Goal: Information Seeking & Learning: Check status

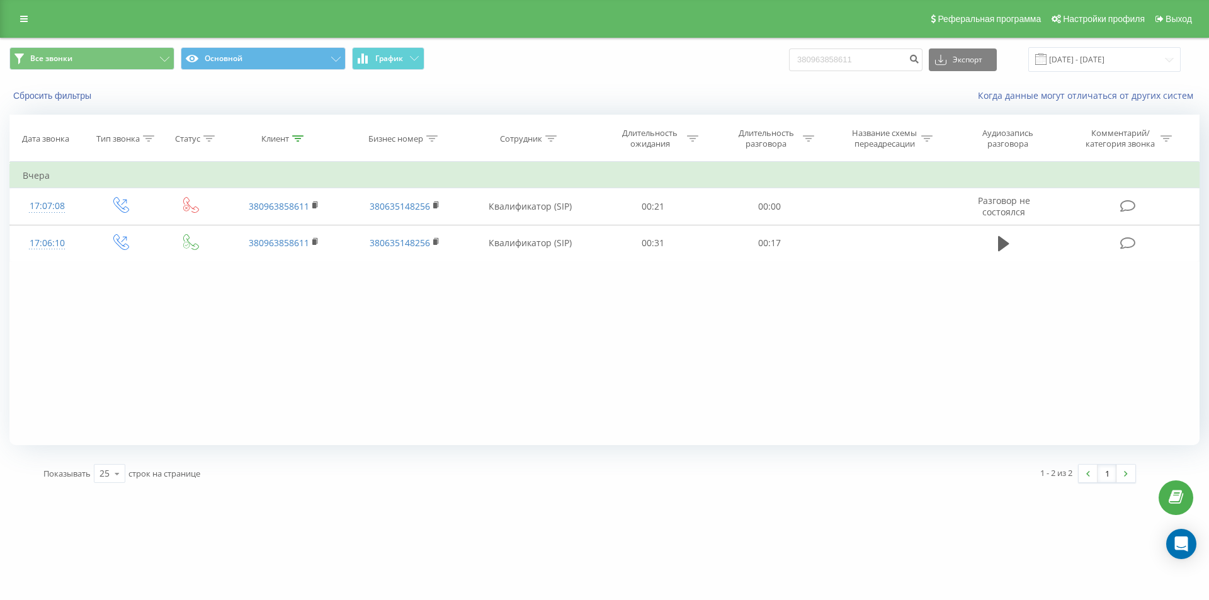
click at [756, 57] on div "Все звонки Основной График 380963858611 Экспорт .csv .xls .xlsx [DATE] - [DATE]" at bounding box center [604, 59] width 1190 height 25
type input "380954404888"
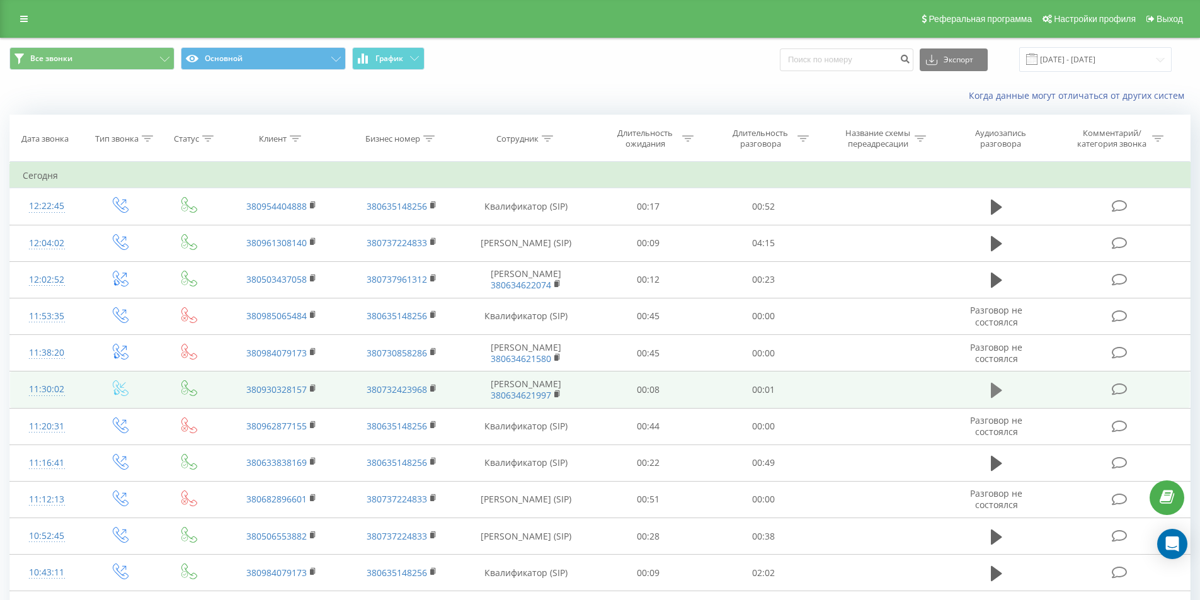
click at [987, 387] on button at bounding box center [996, 390] width 19 height 19
